Goal: Task Accomplishment & Management: Manage account settings

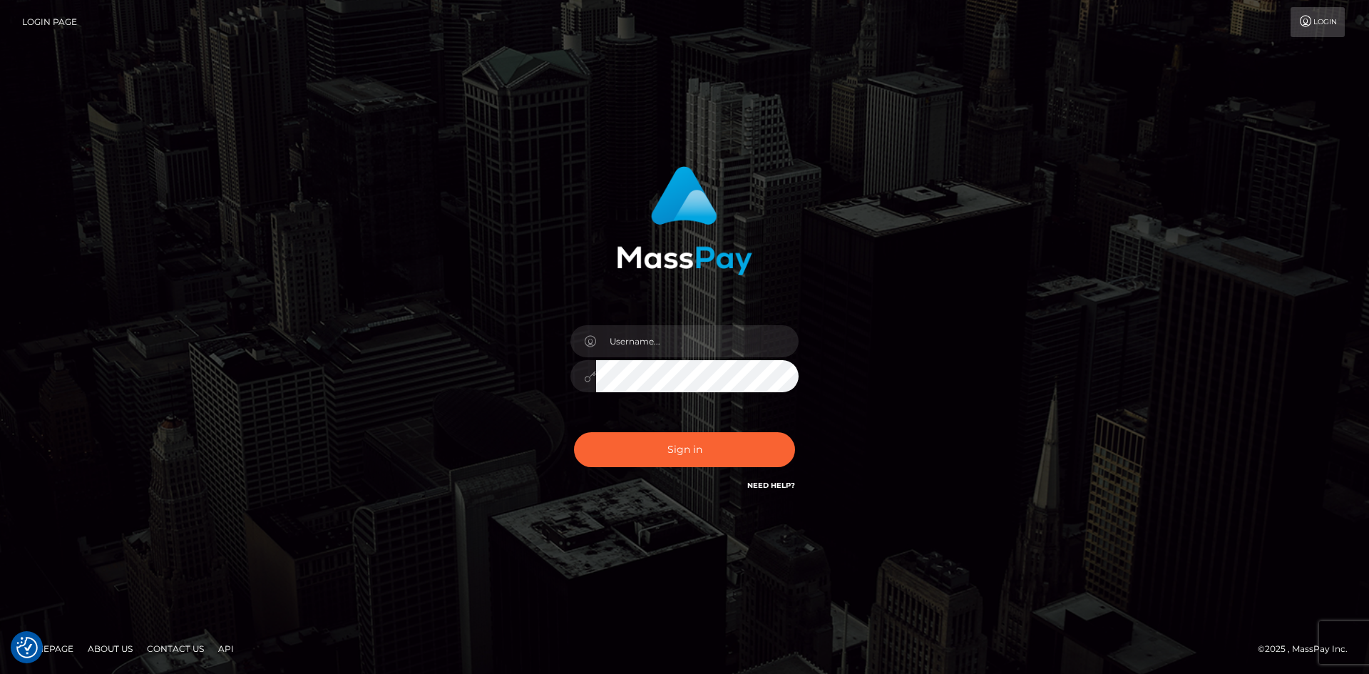
drag, startPoint x: 434, startPoint y: 249, endPoint x: 705, endPoint y: 283, distance: 273.9
click at [434, 248] on div "Sign in" at bounding box center [684, 336] width 813 height 363
click at [707, 352] on input "text" at bounding box center [697, 341] width 203 height 32
type input "Maia"
click at [671, 443] on button "Sign in" at bounding box center [684, 449] width 221 height 35
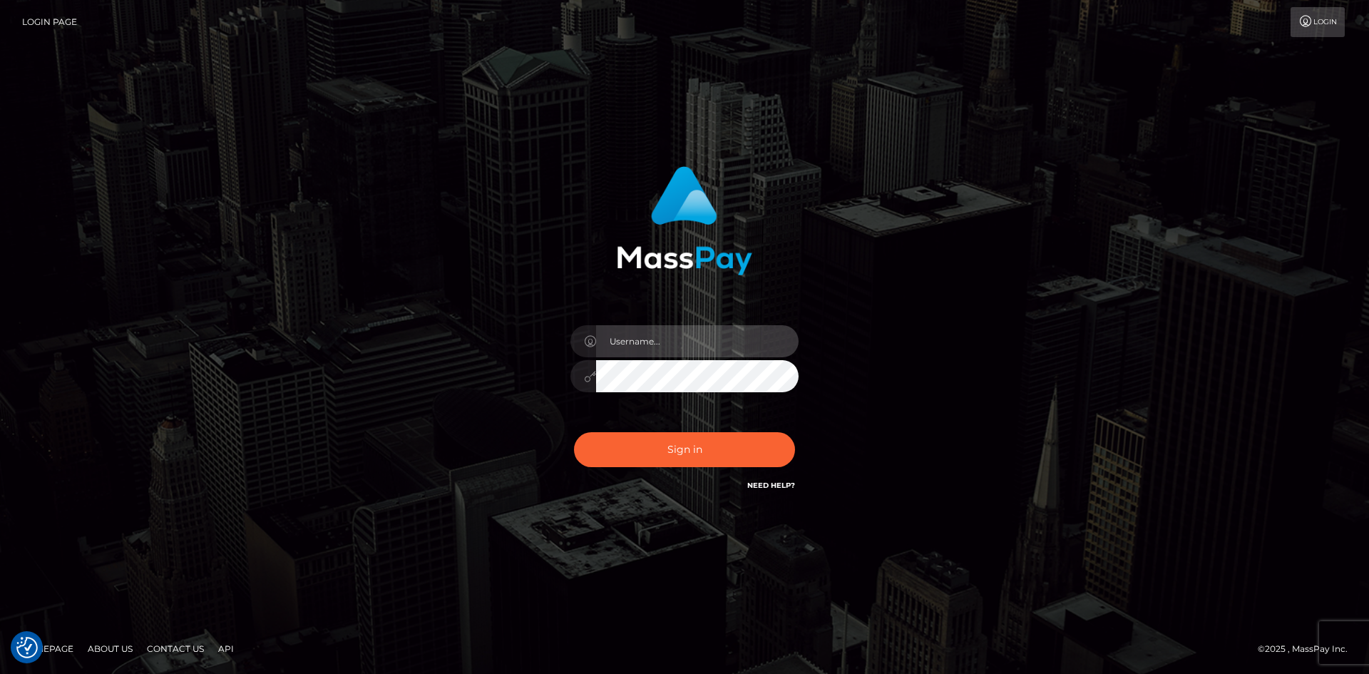
click at [635, 337] on input "text" at bounding box center [697, 341] width 203 height 32
type input "[PERSON_NAME]"
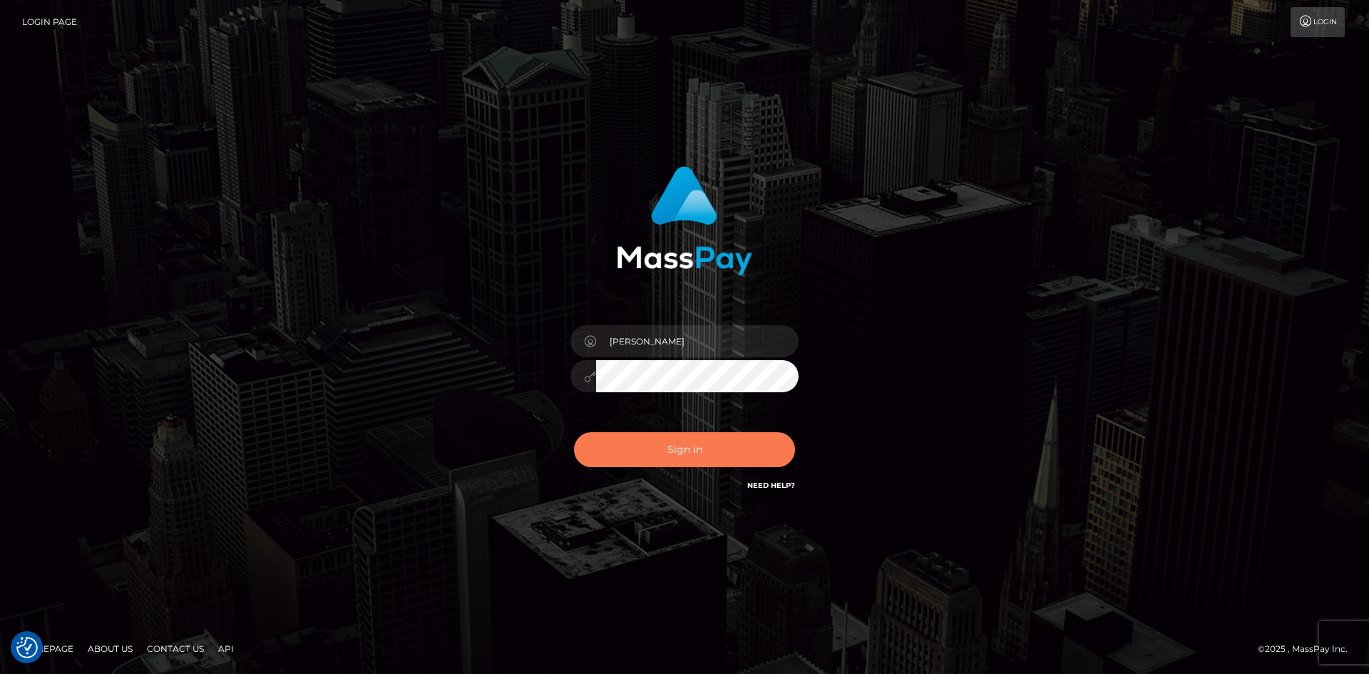
click at [665, 447] on button "Sign in" at bounding box center [684, 449] width 221 height 35
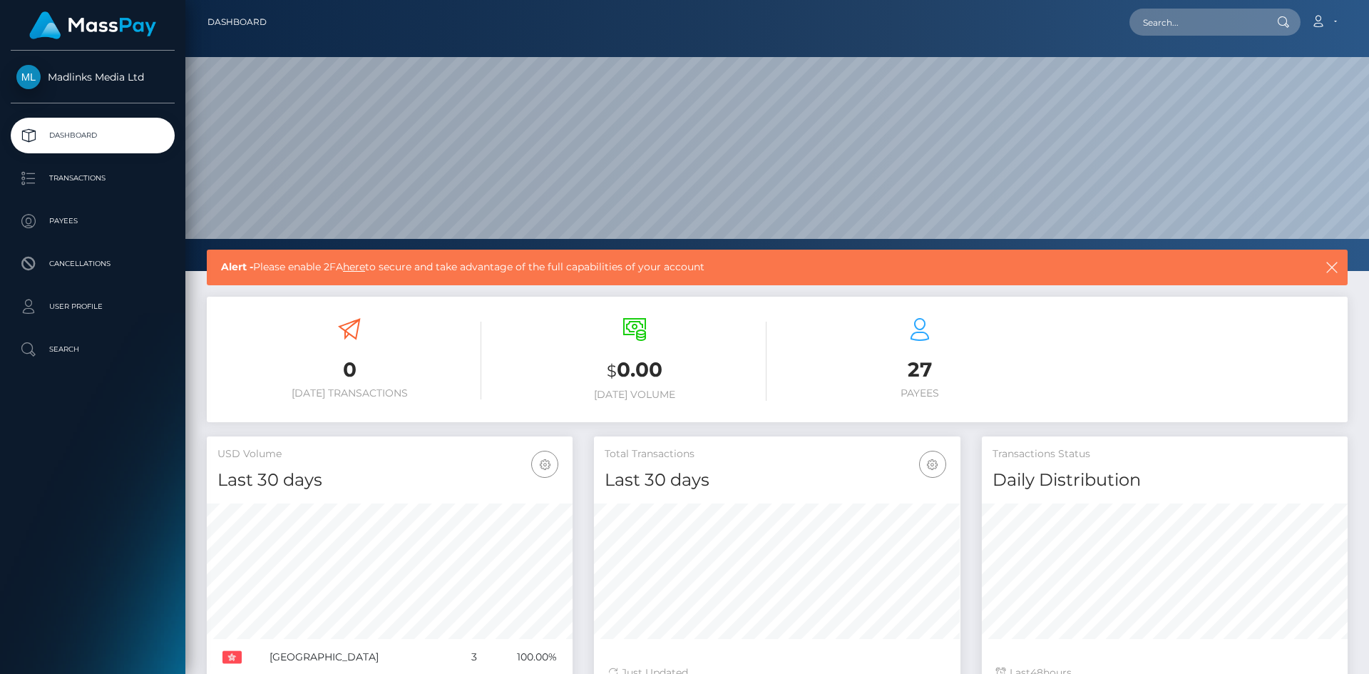
scroll to position [253, 367]
click at [79, 213] on p "Payees" at bounding box center [92, 220] width 153 height 21
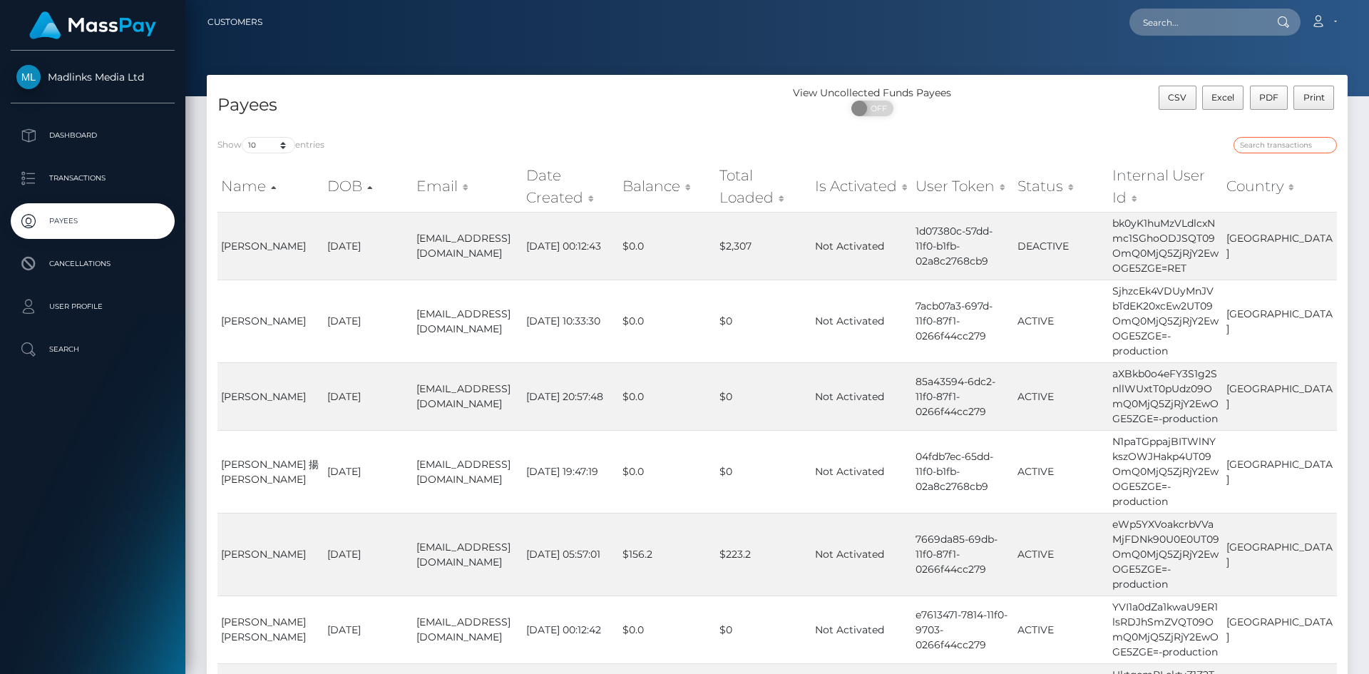
click at [1258, 148] on input "search" at bounding box center [1285, 145] width 103 height 16
paste input "UkI0SGNFaUdCNWI3Mm5MVkZHTmw5UT09OmQ0MjQ5ZjRjY2EwOGE5ZGE="
type input "UkI0SGNFaUdCNWI3Mm5MVkZHTmw5UT09OmQ0MjQ5ZjRjY2EwOGE5ZGE="
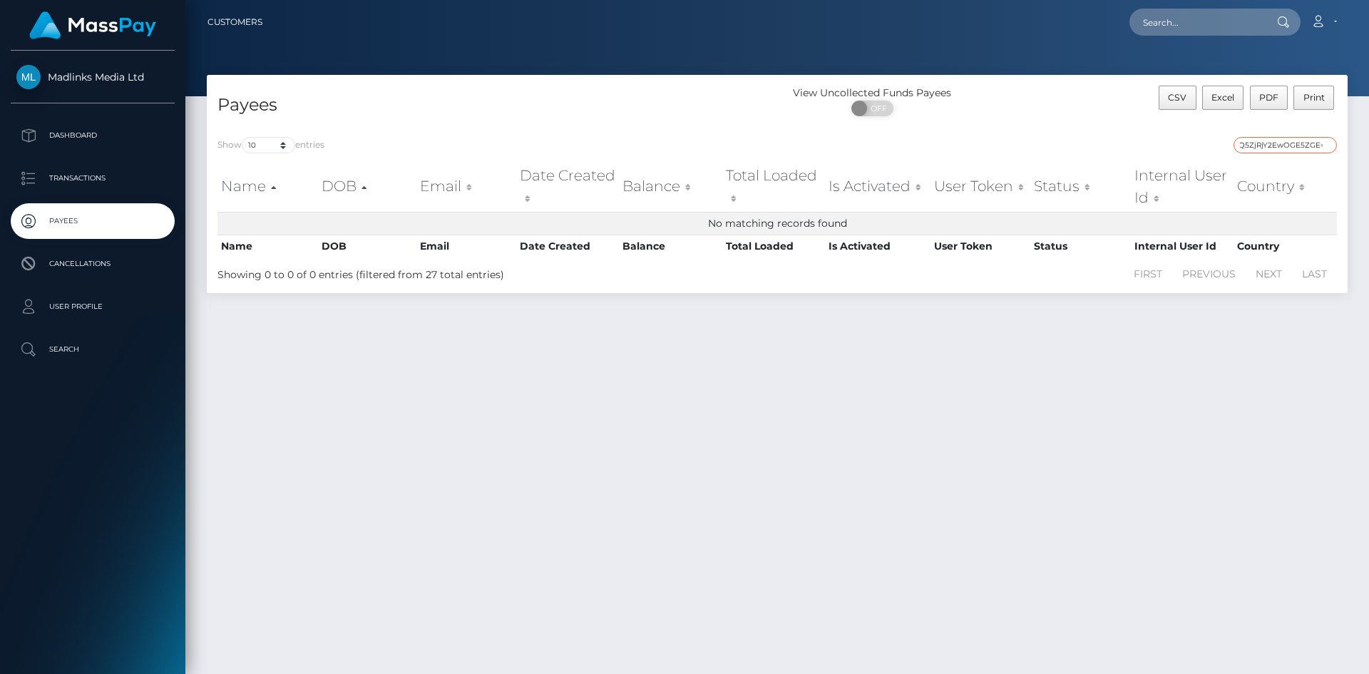
click at [1250, 151] on input "UkI0SGNFaUdCNWI3Mm5MVkZHTmw5UT09OmQ0MjQ5ZjRjY2EwOGE5ZGE=" at bounding box center [1285, 145] width 103 height 16
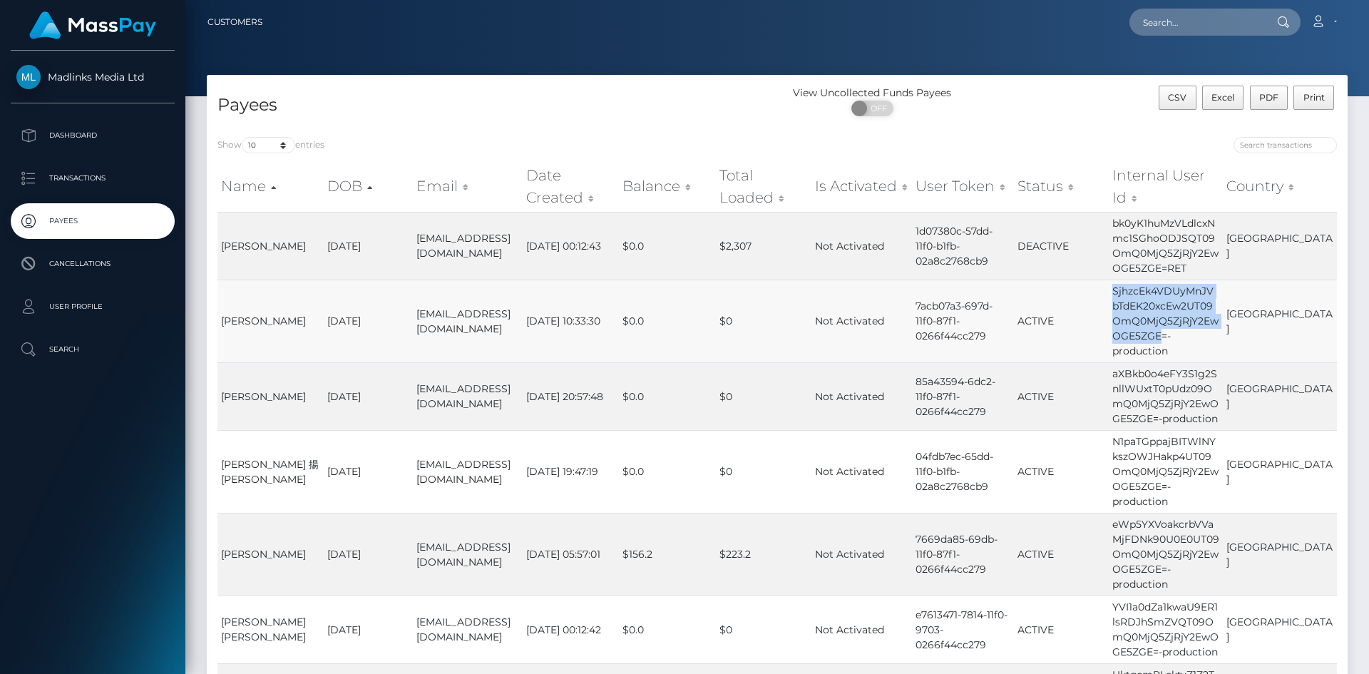
drag, startPoint x: 1126, startPoint y: 291, endPoint x: 1177, endPoint y: 335, distance: 67.8
click at [1177, 335] on td "SjhzcEk4VDUyMnJVbTdEK20xcEw2UT09OmQ0MjQ5ZjRjY2EwOGE5ZGE=-production" at bounding box center [1166, 321] width 114 height 83
copy td "SjhzcEk4VDUyMnJVbTdEK20xcEw2UT09OmQ0MjQ5ZjRjY2EwOGE5ZGE"
click at [1255, 148] on input "search" at bounding box center [1285, 145] width 103 height 16
paste input "SjhzcEk4VDUyMnJVbTdEK20xcEw2UT09OmQ0MjQ5ZjRjY2EwOGE5ZGE"
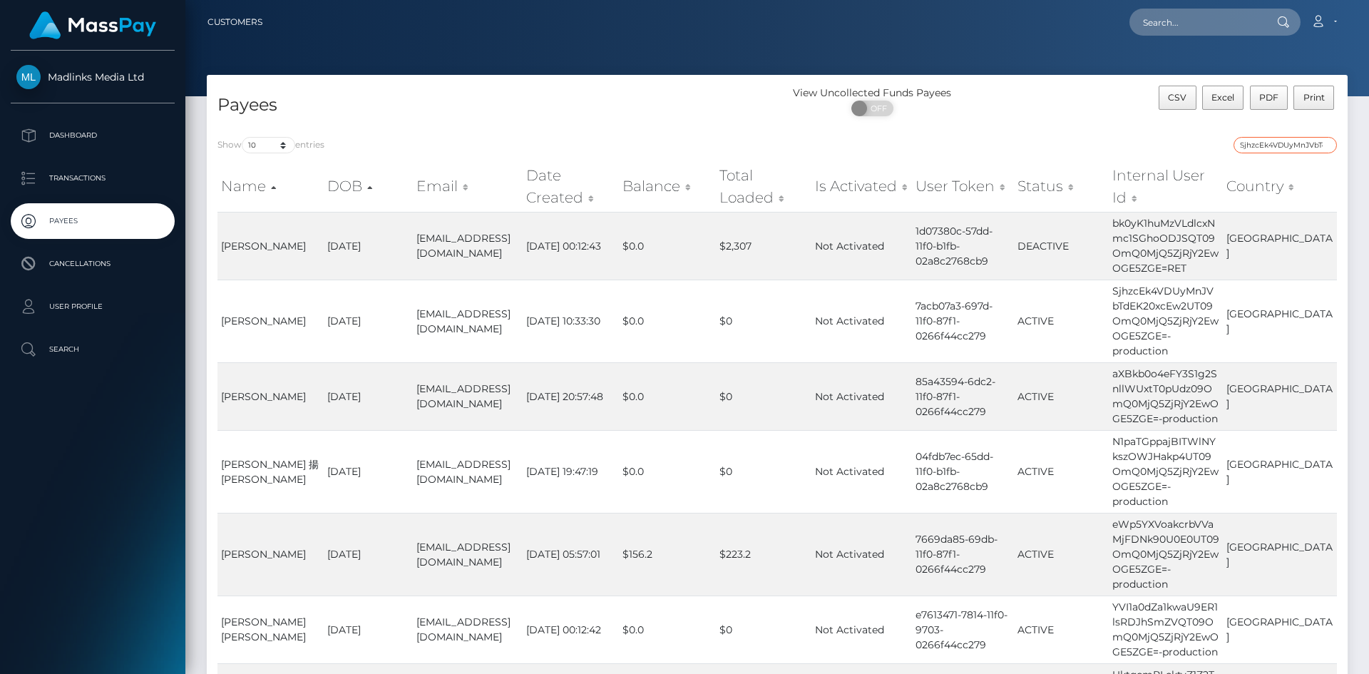
scroll to position [0, 181]
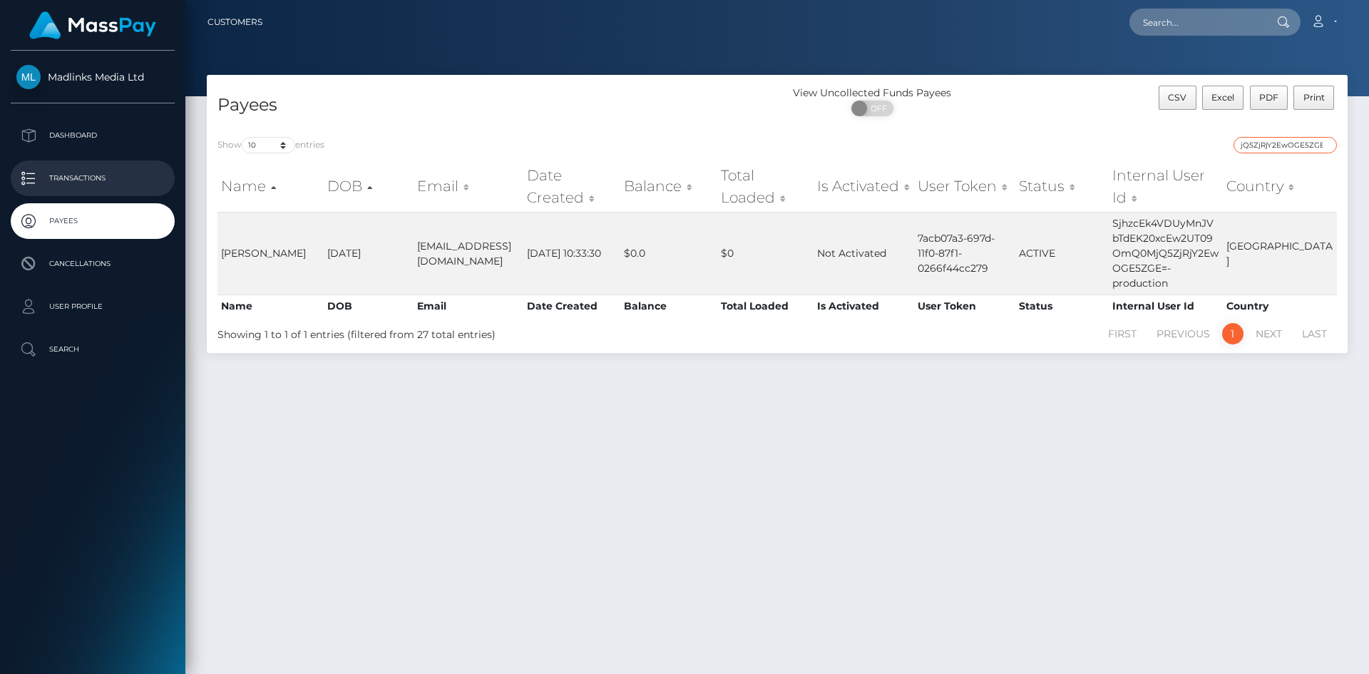
type input "SjhzcEk4VDUyMnJVbTdEK20xcEw2UT09OmQ0MjQ5ZjRjY2EwOGE5ZGE"
click at [86, 177] on p "Transactions" at bounding box center [92, 178] width 153 height 21
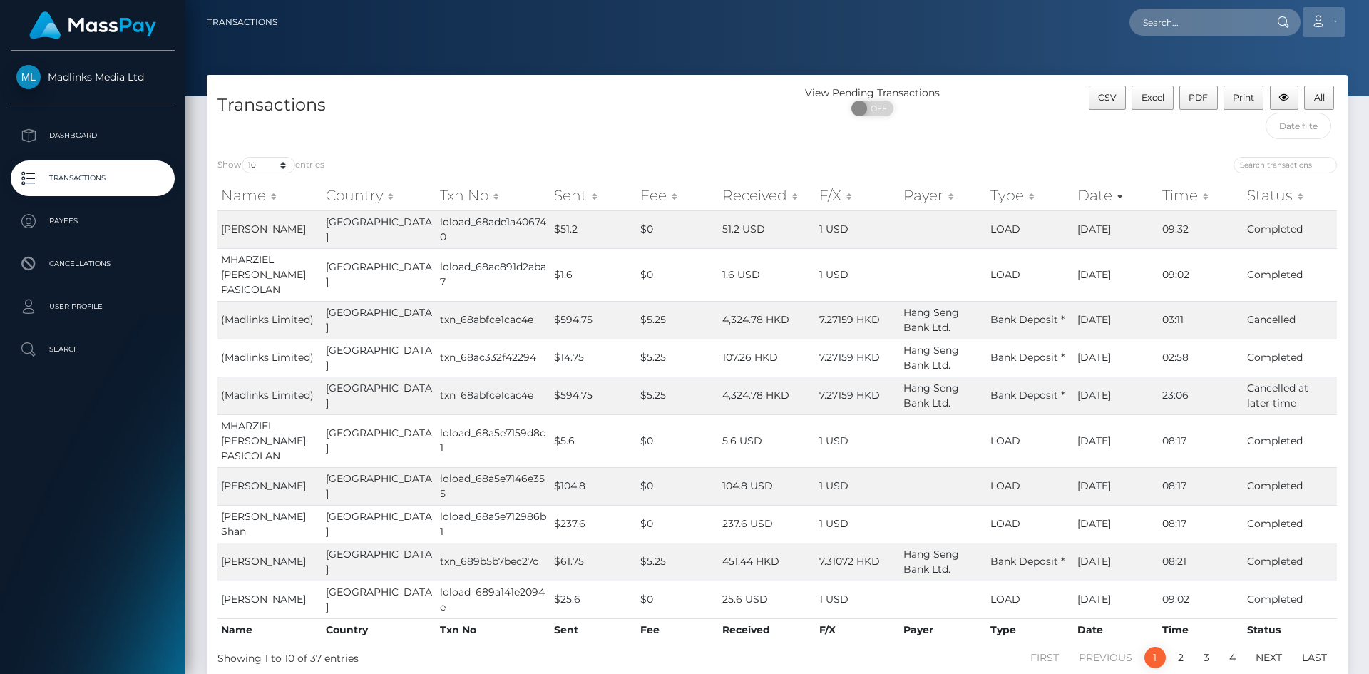
click at [1331, 23] on link "Account" at bounding box center [1324, 22] width 42 height 30
click at [1269, 90] on link "Logout" at bounding box center [1290, 91] width 114 height 26
